Goal: Information Seeking & Learning: Learn about a topic

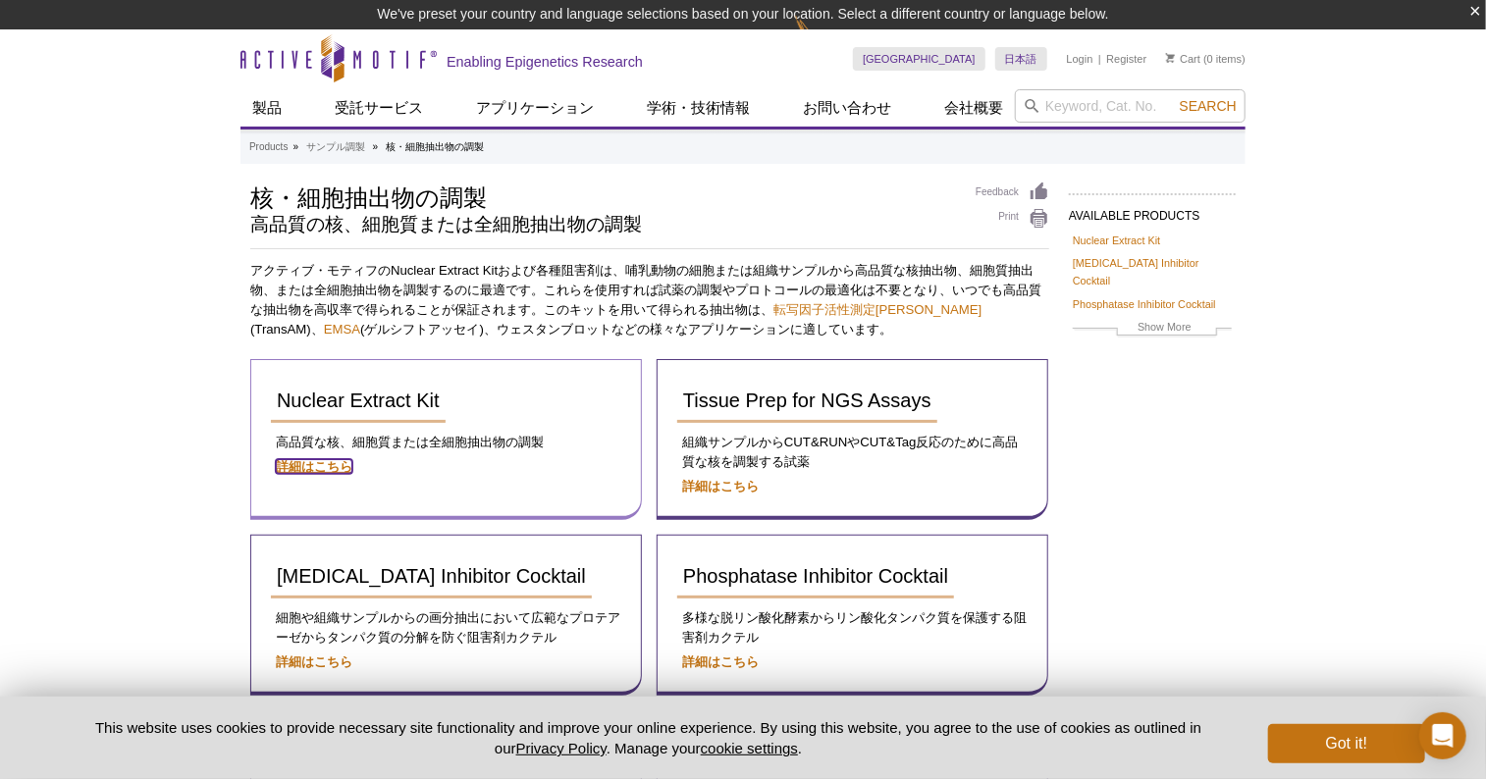
click at [333, 466] on strong "詳細はこちら" at bounding box center [314, 466] width 77 height 15
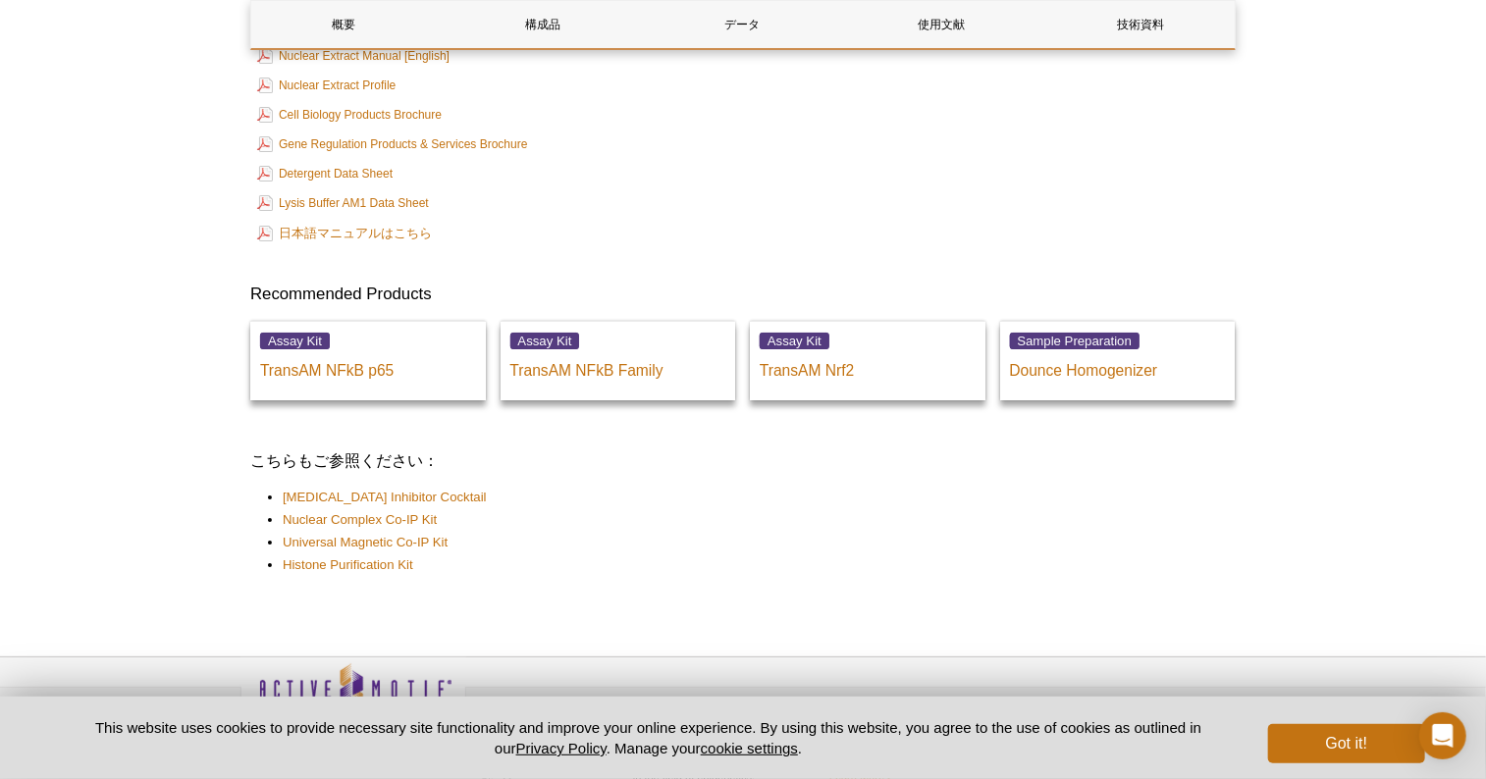
scroll to position [3664, 0]
